Goal: Check status: Check status

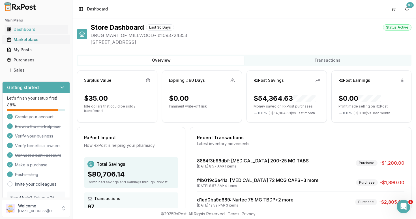
click at [27, 40] on div "Marketplace" at bounding box center [36, 40] width 59 height 6
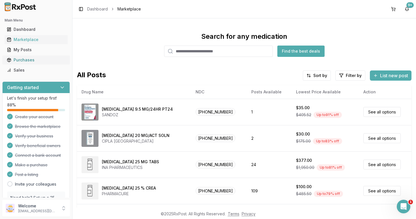
click at [22, 59] on div "Purchases" at bounding box center [36, 60] width 59 height 6
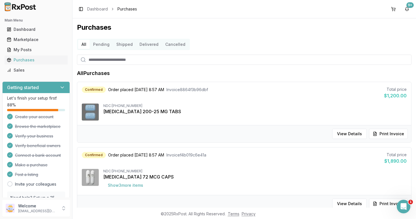
click at [101, 47] on button "Pending" at bounding box center [101, 44] width 23 height 9
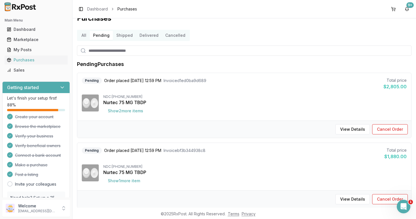
scroll to position [10, 0]
click at [139, 109] on button "Show 2 more item s" at bounding box center [125, 110] width 44 height 10
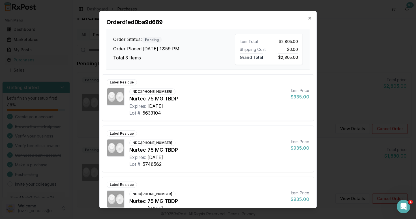
click at [310, 18] on icon "button" at bounding box center [309, 18] width 2 height 2
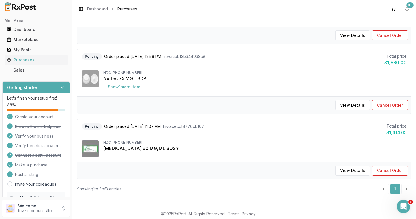
scroll to position [0, 0]
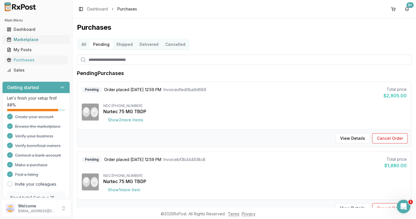
click at [18, 41] on div "Marketplace" at bounding box center [36, 40] width 59 height 6
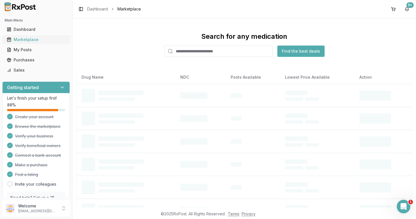
click at [18, 41] on div "Marketplace" at bounding box center [36, 40] width 59 height 6
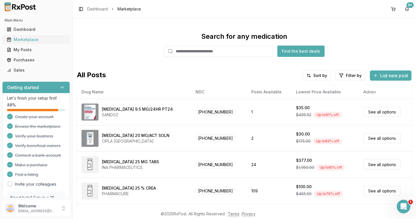
click at [28, 39] on div "Marketplace" at bounding box center [36, 40] width 59 height 6
